Goal: Transaction & Acquisition: Subscribe to service/newsletter

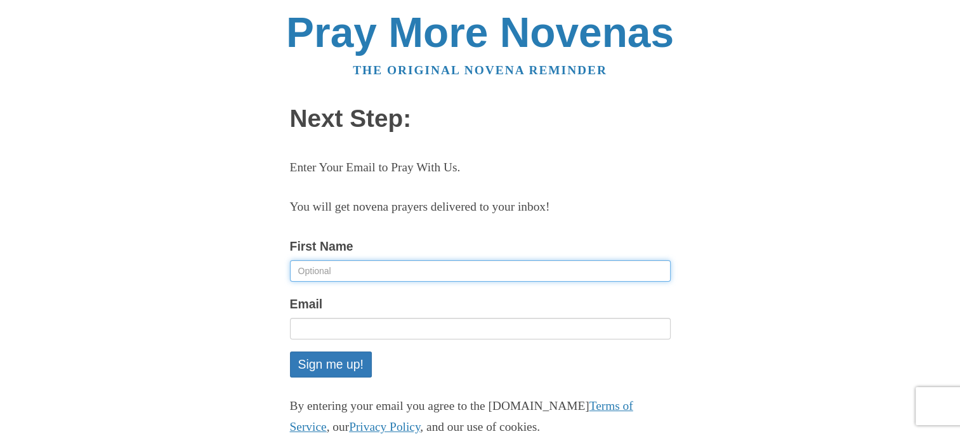
click at [296, 269] on input "First Name" at bounding box center [480, 271] width 381 height 22
type input "[PERSON_NAME]"
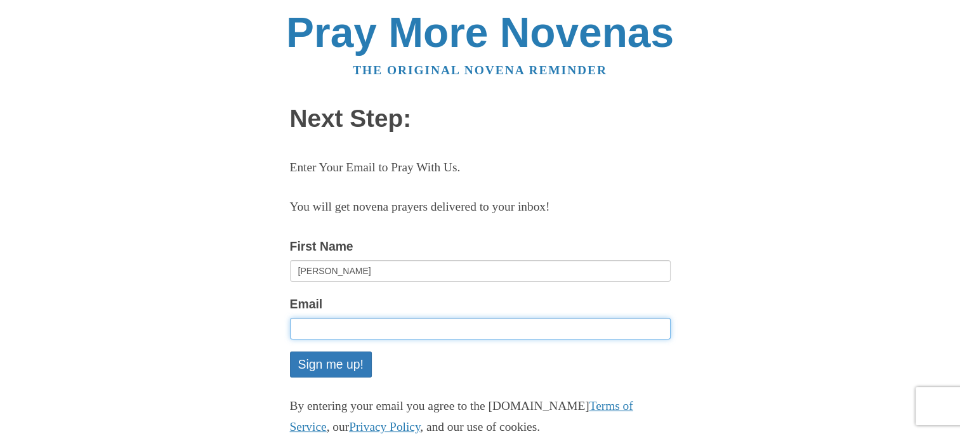
click at [297, 325] on input "Email" at bounding box center [480, 329] width 381 height 22
type input "[EMAIL_ADDRESS][DOMAIN_NAME]"
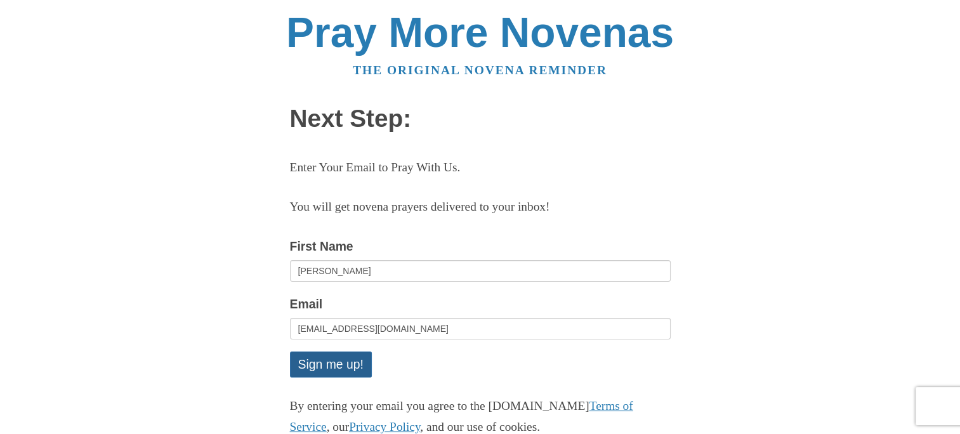
click at [322, 361] on button "Sign me up!" at bounding box center [331, 365] width 82 height 26
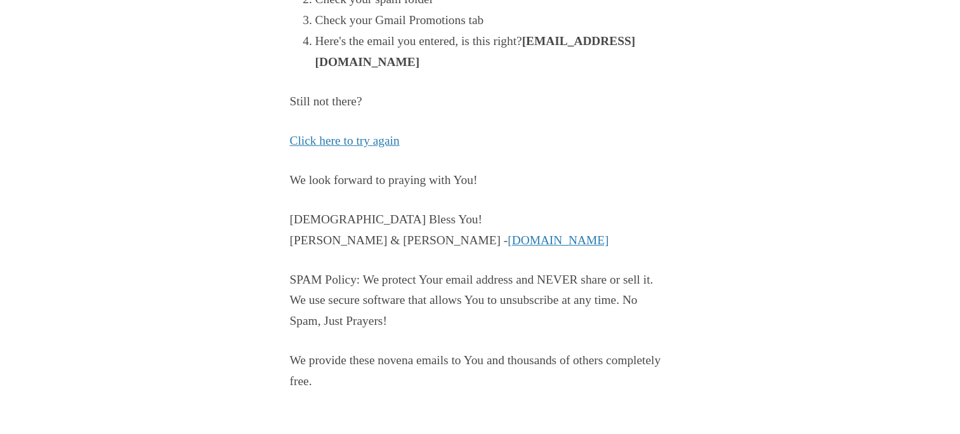
scroll to position [339, 0]
